Goal: Navigation & Orientation: Find specific page/section

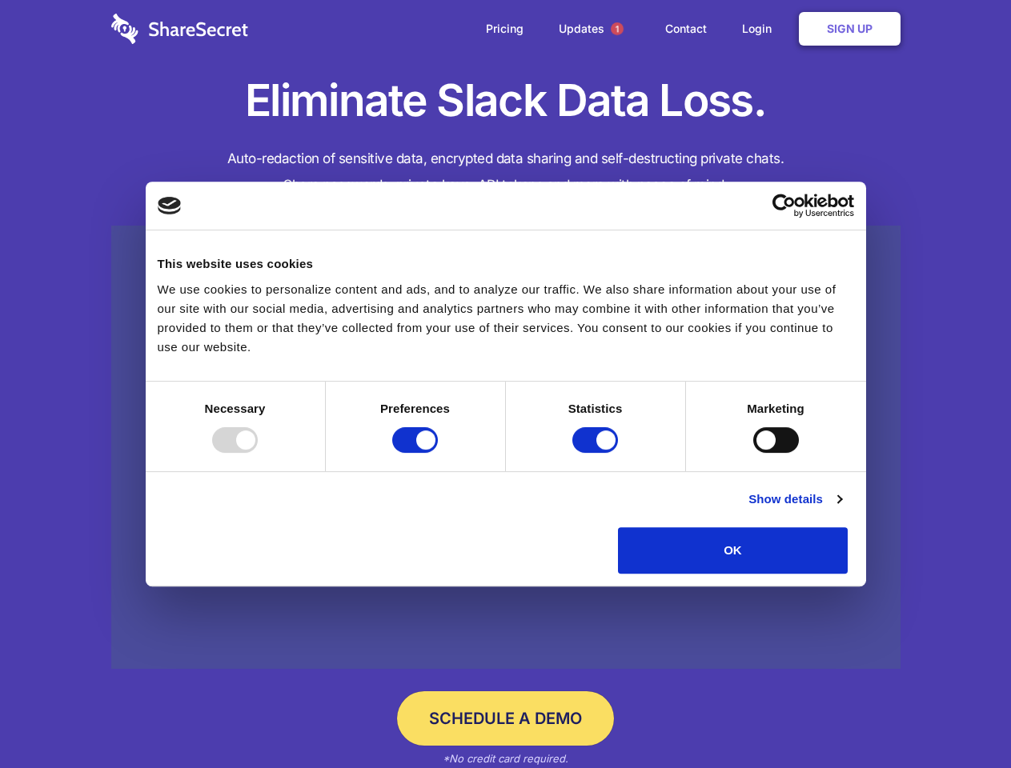
click at [258, 453] on div at bounding box center [235, 440] width 46 height 26
click at [438, 453] on input "Preferences" at bounding box center [415, 440] width 46 height 26
checkbox input "false"
click at [597, 453] on input "Statistics" at bounding box center [595, 440] width 46 height 26
checkbox input "false"
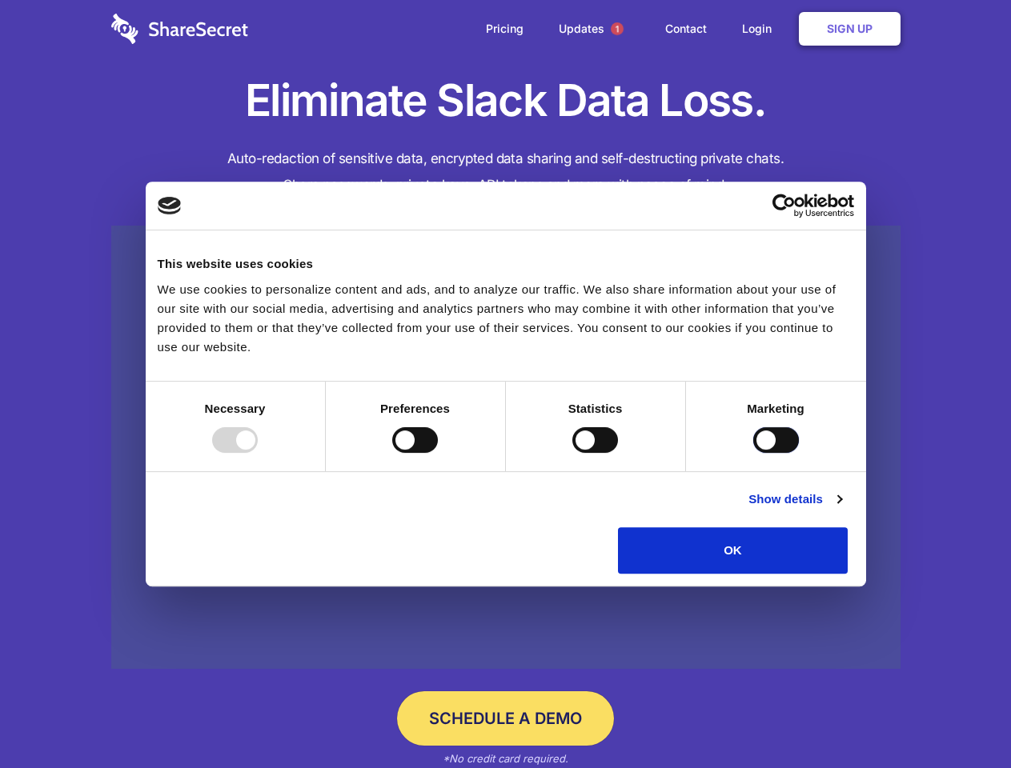
click at [753, 453] on input "Marketing" at bounding box center [776, 440] width 46 height 26
checkbox input "true"
click at [841, 509] on link "Show details" at bounding box center [794, 499] width 93 height 19
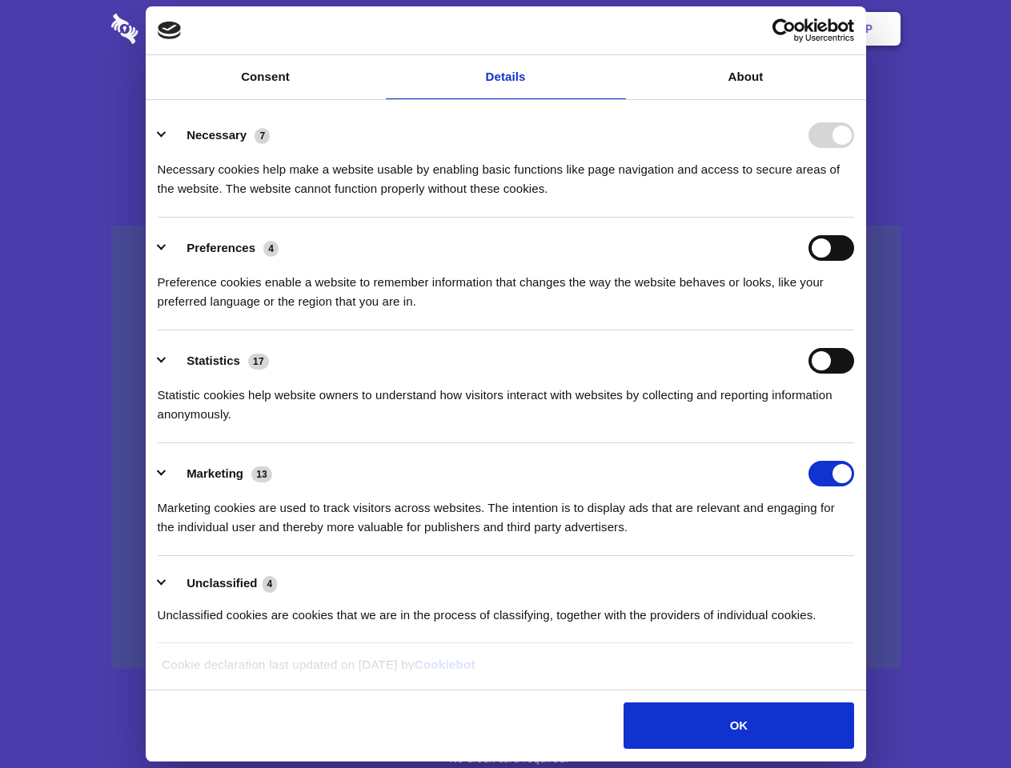
click at [854, 218] on li "Necessary 7 Necessary cookies help make a website usable by enabling basic func…" at bounding box center [506, 161] width 696 height 113
click at [616, 29] on span "1" at bounding box center [617, 28] width 13 height 13
